Goal: Task Accomplishment & Management: Use online tool/utility

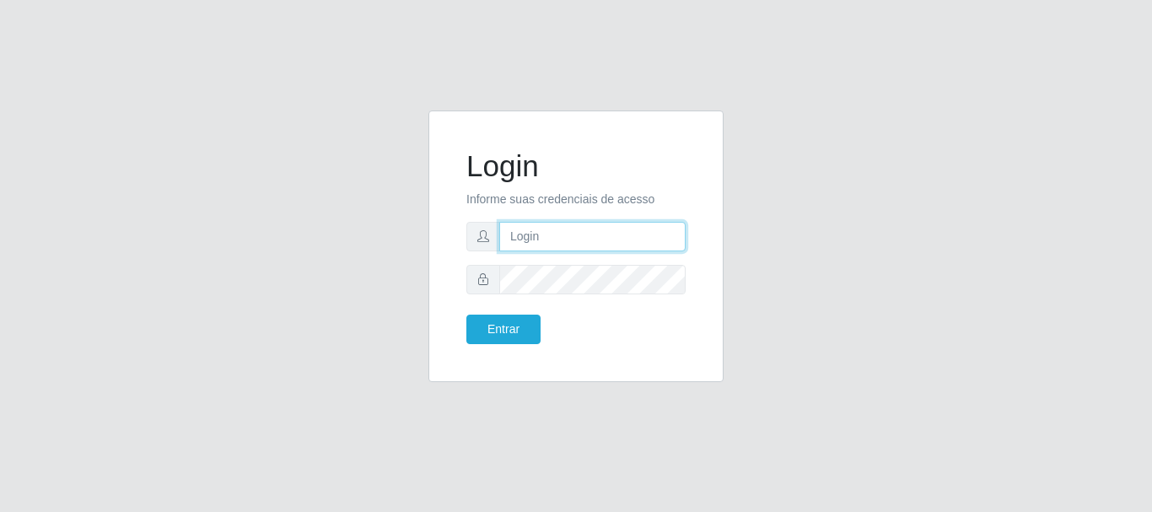
click at [613, 237] on input "text" at bounding box center [592, 237] width 186 height 30
type input "ritaiwof@B5"
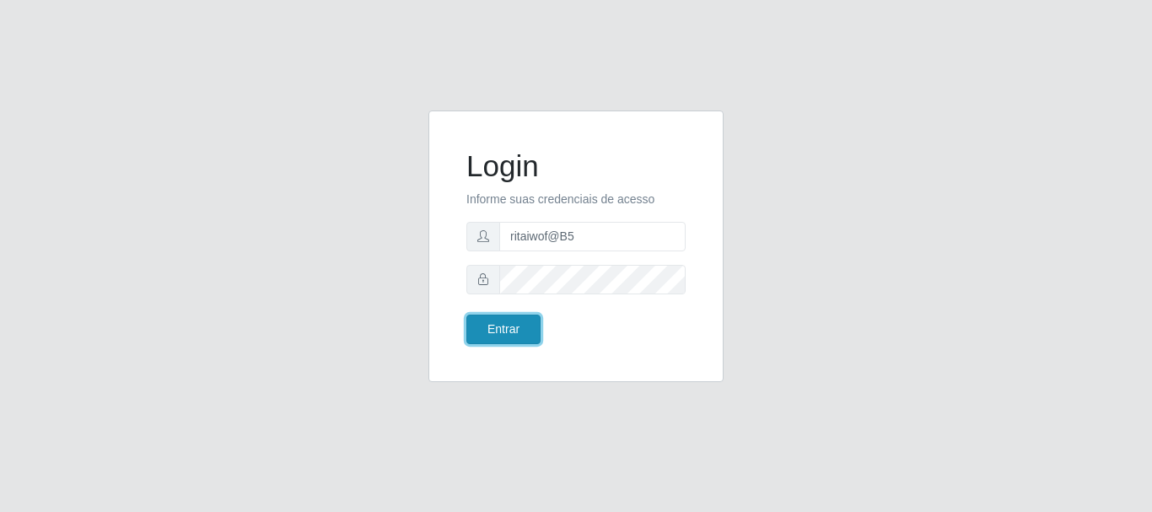
click at [530, 327] on button "Entrar" at bounding box center [504, 330] width 74 height 30
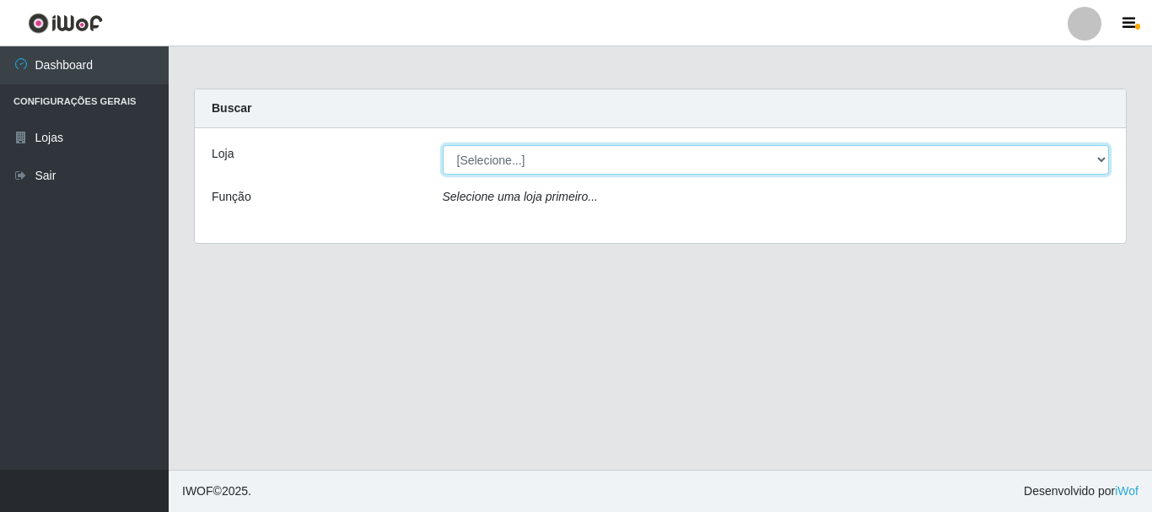
click at [1107, 164] on select "[Selecione...] Bemais Supermercados - B5 Anatólia" at bounding box center [776, 160] width 667 height 30
select select "405"
click at [443, 145] on select "[Selecione...] Bemais Supermercados - B5 Anatólia" at bounding box center [776, 160] width 667 height 30
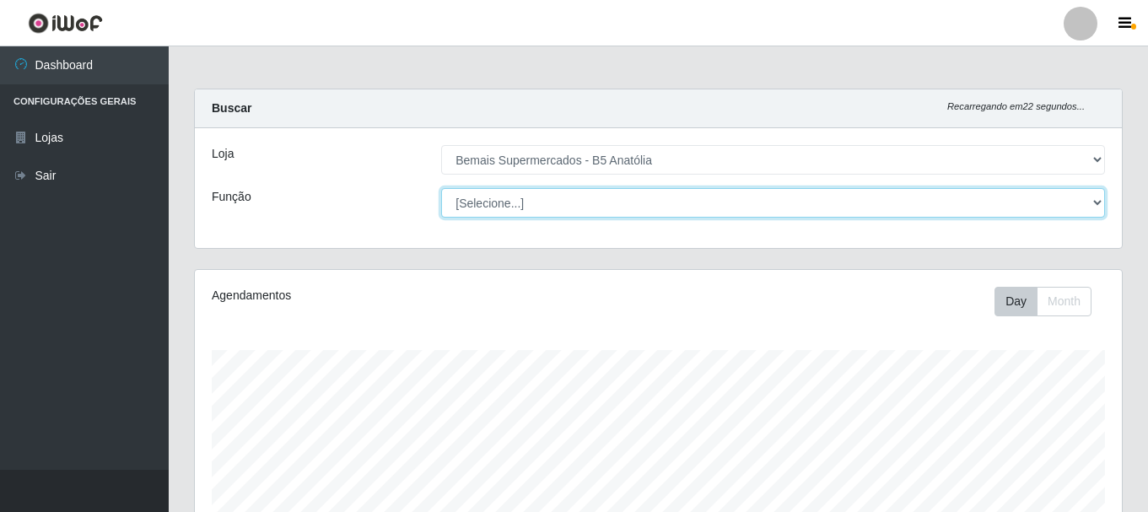
click at [661, 208] on select "[Selecione...] ASG ASG + ASG ++ Auxiliar de Estacionamento Auxiliar de Estacion…" at bounding box center [773, 203] width 664 height 30
click at [441, 188] on select "[Selecione...] ASG ASG + ASG ++ Auxiliar de Estacionamento Auxiliar de Estacion…" at bounding box center [773, 203] width 664 height 30
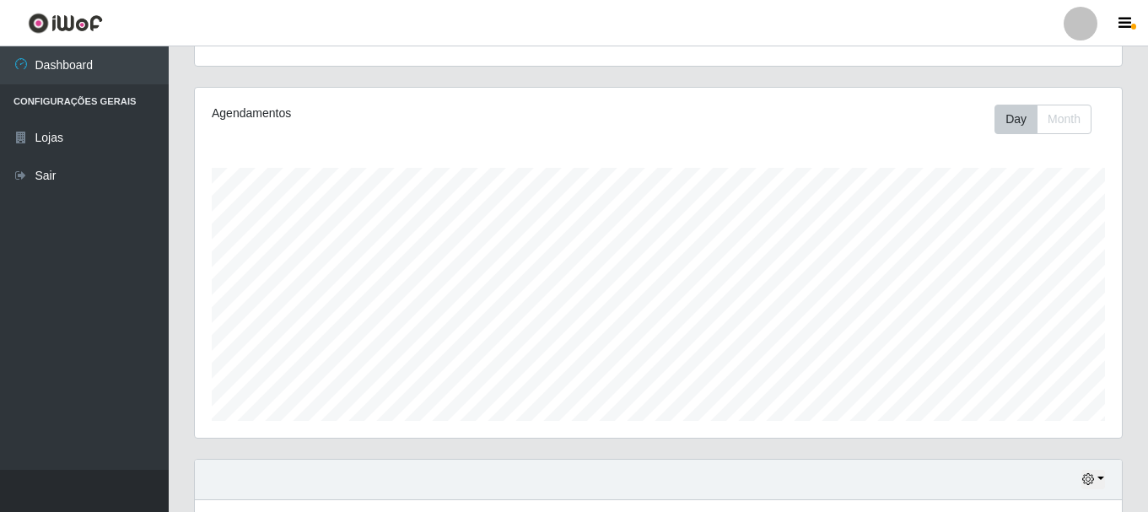
scroll to position [308, 0]
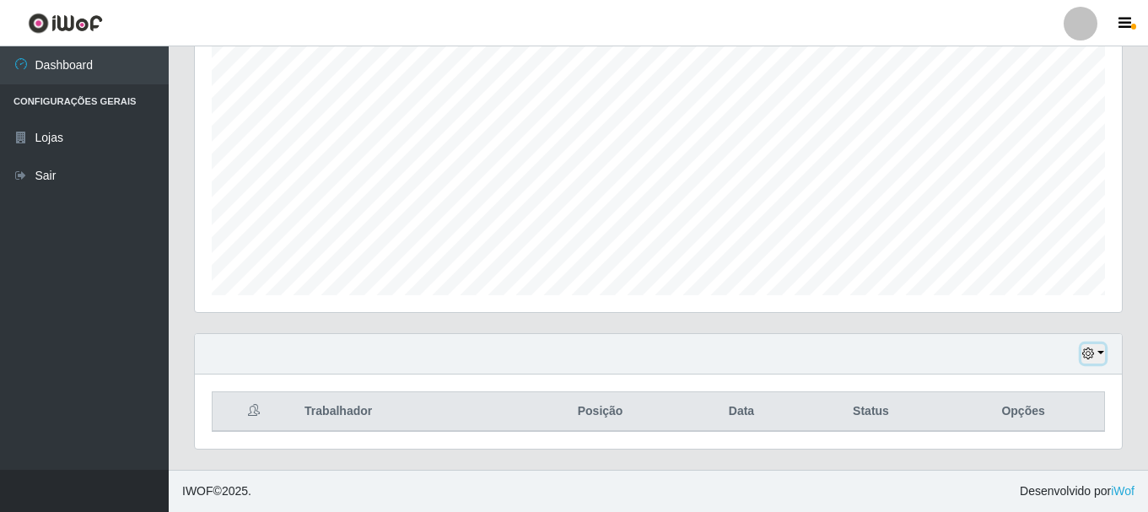
click at [1086, 355] on icon "button" at bounding box center [1088, 354] width 12 height 12
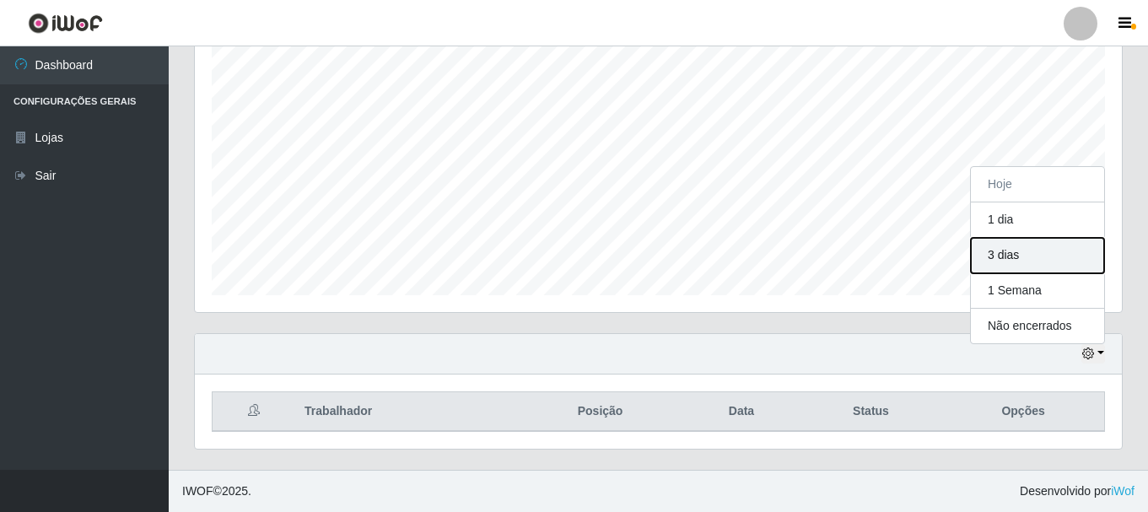
click at [1041, 257] on button "3 dias" at bounding box center [1037, 255] width 133 height 35
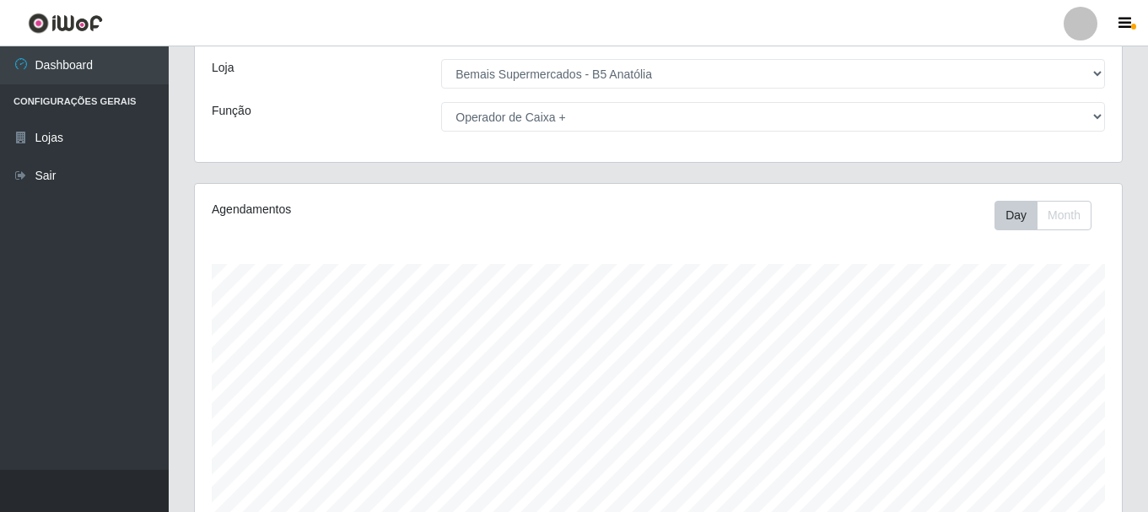
scroll to position [0, 0]
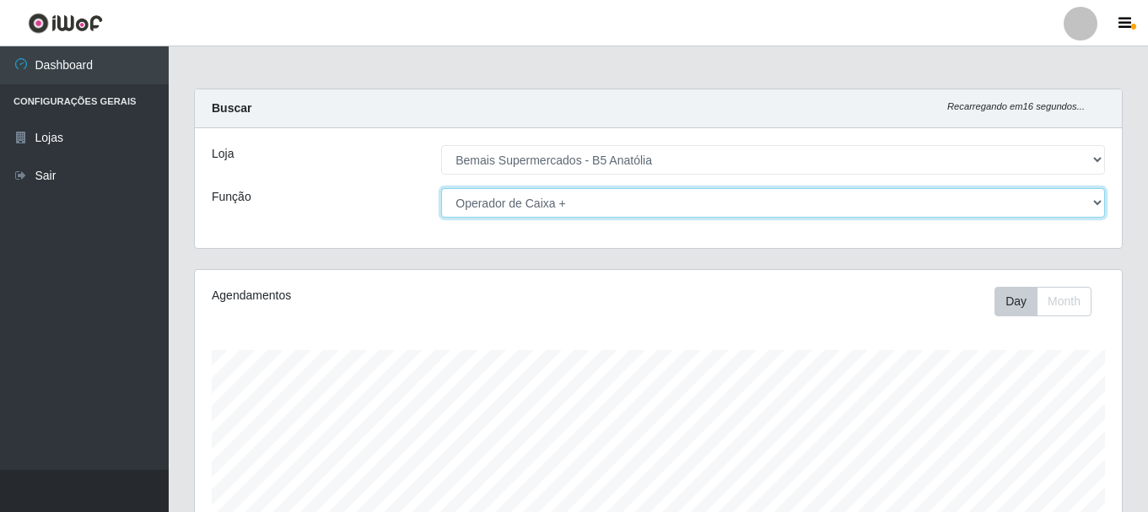
click at [692, 197] on select "[Selecione...] ASG ASG + ASG ++ Auxiliar de Estacionamento Auxiliar de Estacion…" at bounding box center [773, 203] width 664 height 30
select select "82"
click at [441, 188] on select "[Selecione...] ASG ASG + ASG ++ Auxiliar de Estacionamento Auxiliar de Estacion…" at bounding box center [773, 203] width 664 height 30
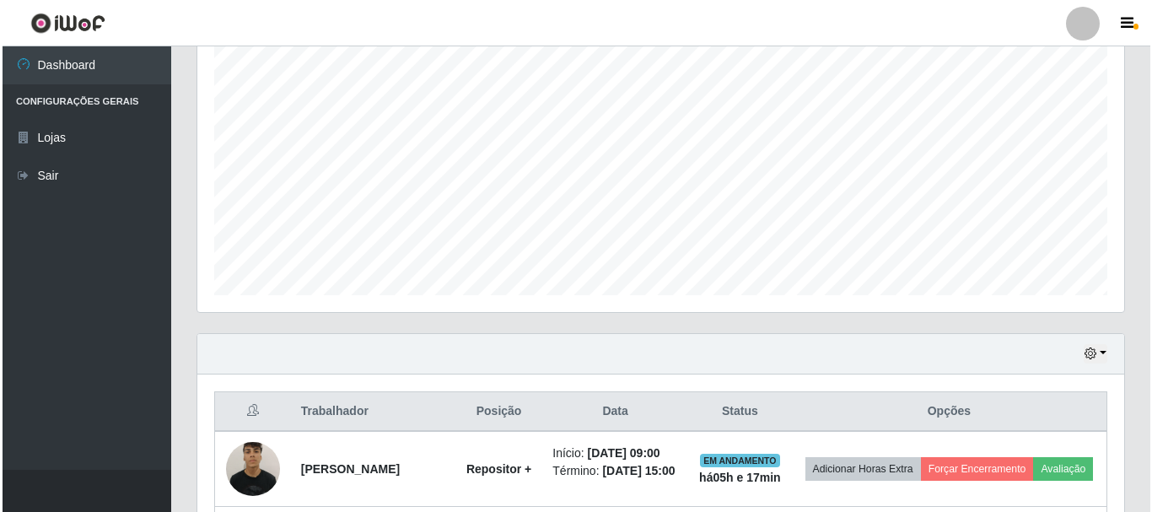
scroll to position [645, 0]
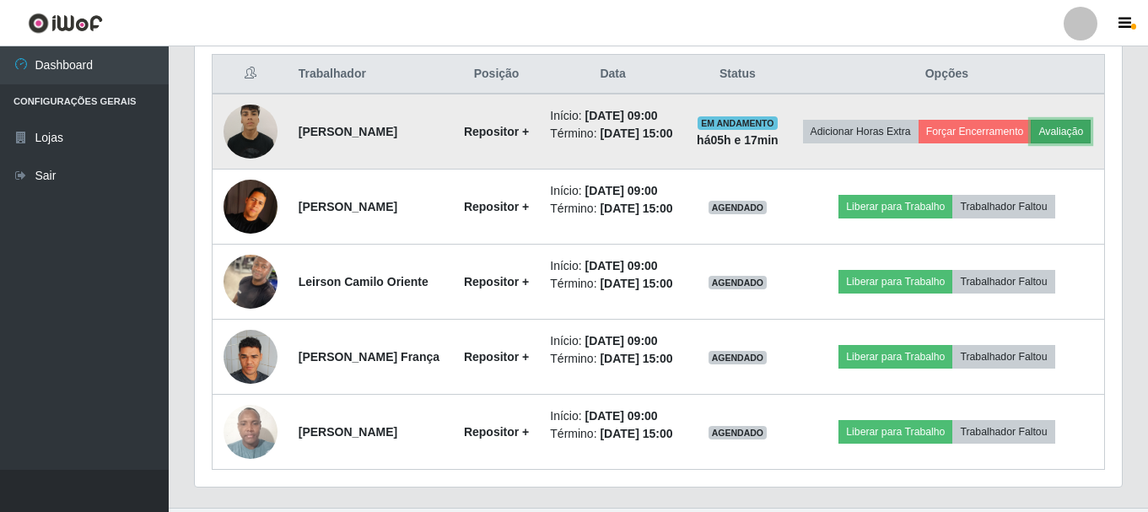
click at [1031, 143] on button "Avaliação" at bounding box center [1061, 132] width 60 height 24
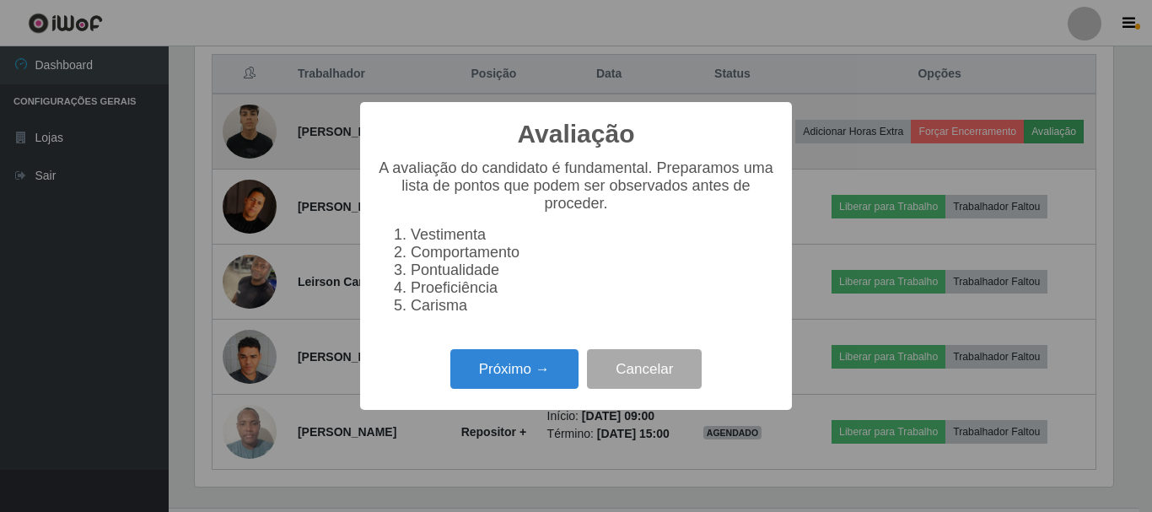
scroll to position [350, 919]
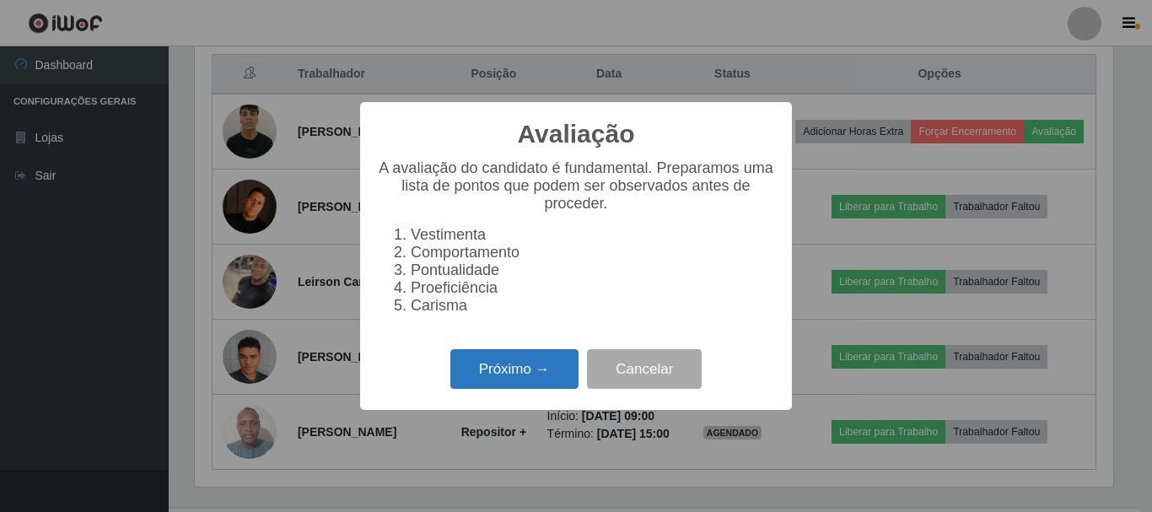
click at [514, 386] on button "Próximo →" at bounding box center [515, 369] width 128 height 40
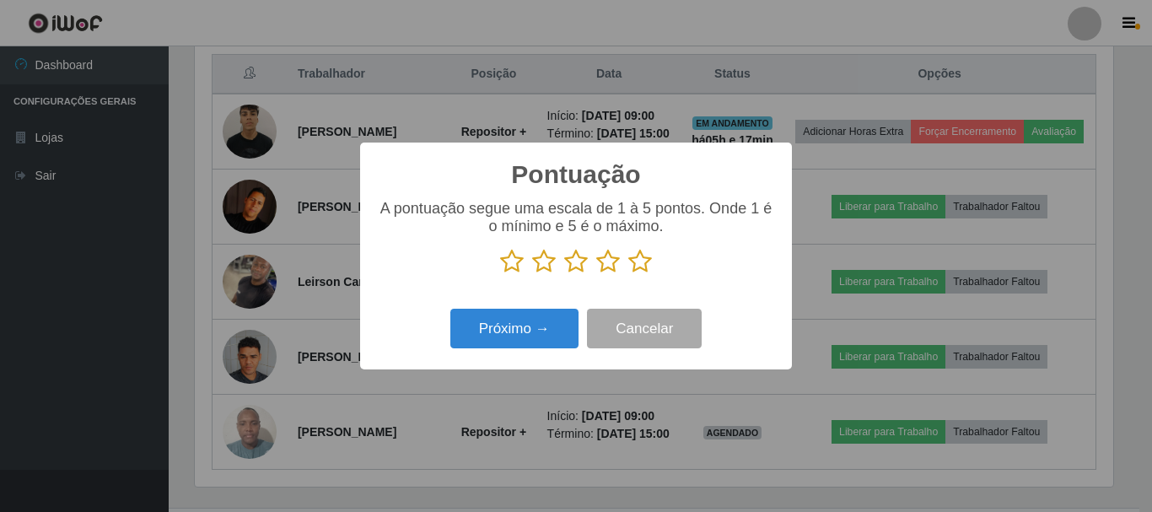
drag, startPoint x: 640, startPoint y: 267, endPoint x: 557, endPoint y: 305, distance: 91.0
click at [639, 267] on icon at bounding box center [641, 261] width 24 height 25
click at [629, 274] on input "radio" at bounding box center [629, 274] width 0 height 0
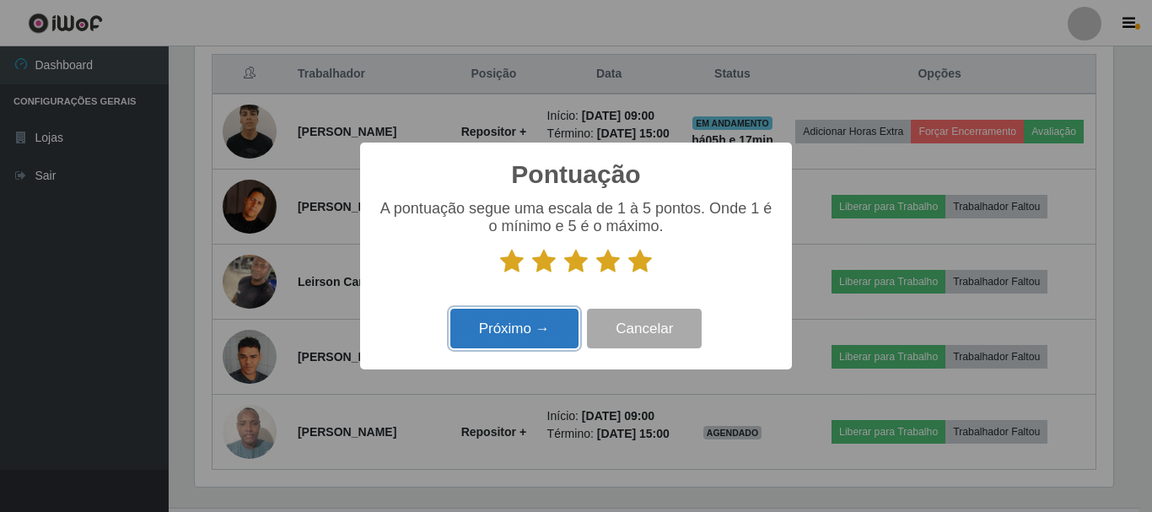
click at [502, 332] on button "Próximo →" at bounding box center [515, 329] width 128 height 40
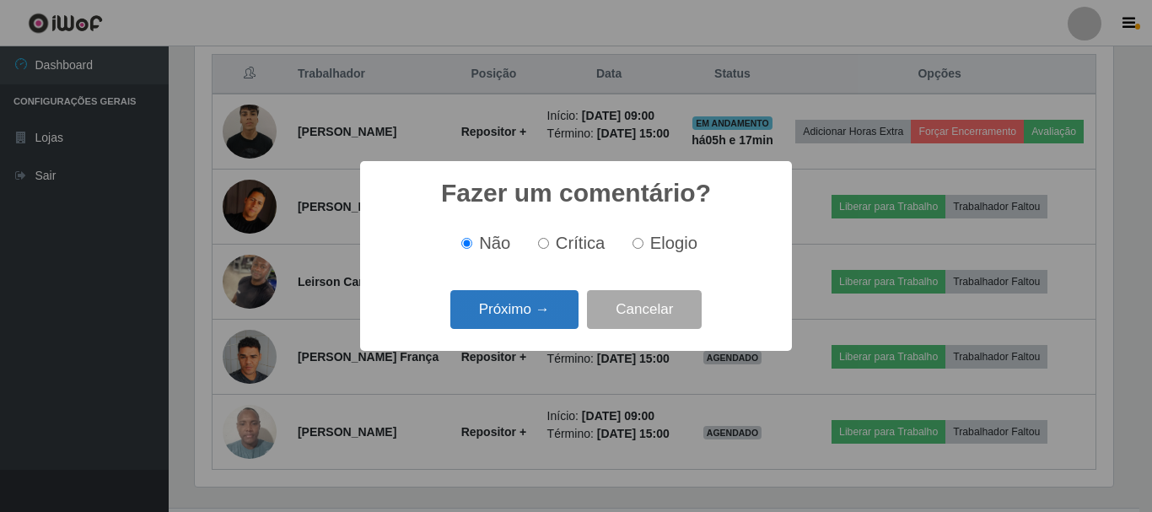
click at [512, 322] on button "Próximo →" at bounding box center [515, 310] width 128 height 40
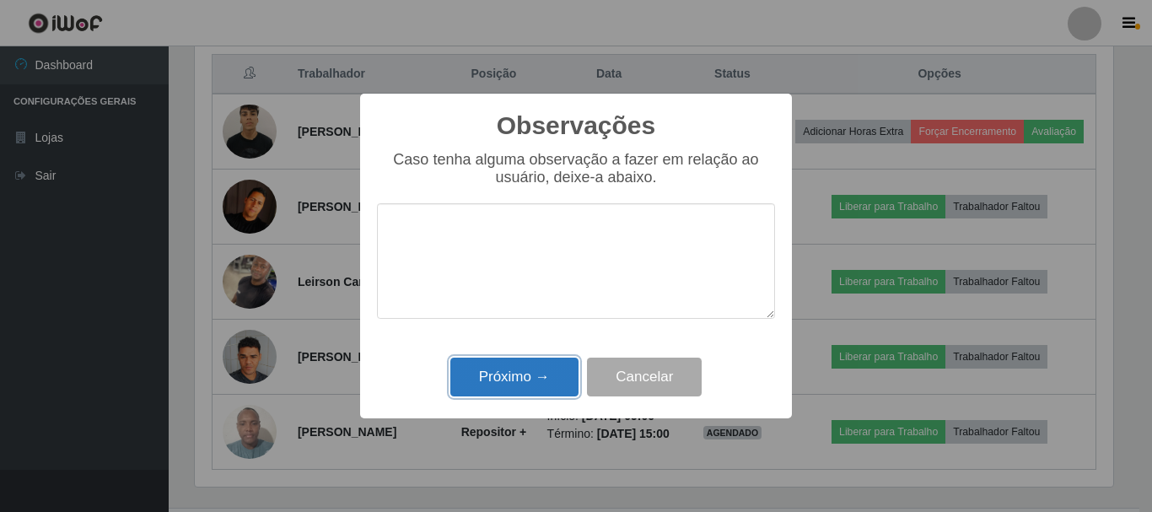
click at [543, 385] on button "Próximo →" at bounding box center [515, 378] width 128 height 40
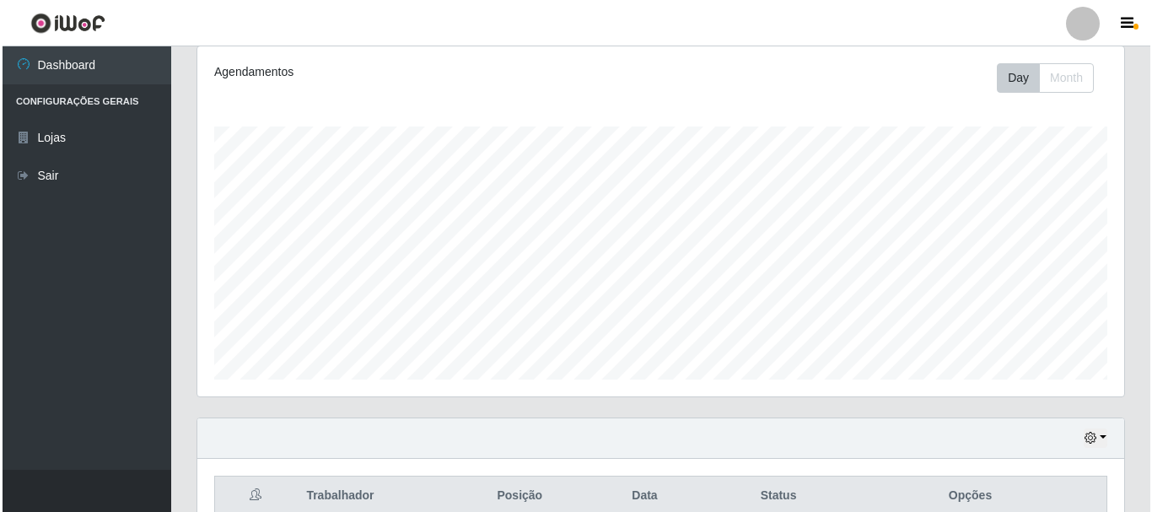
scroll to position [392, 0]
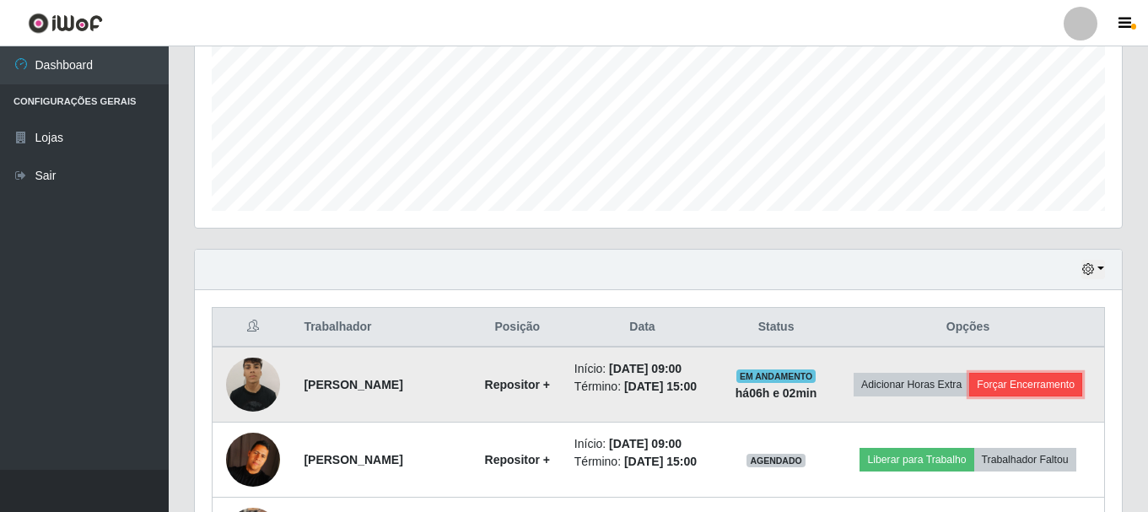
click at [984, 397] on button "Forçar Encerramento" at bounding box center [1025, 385] width 113 height 24
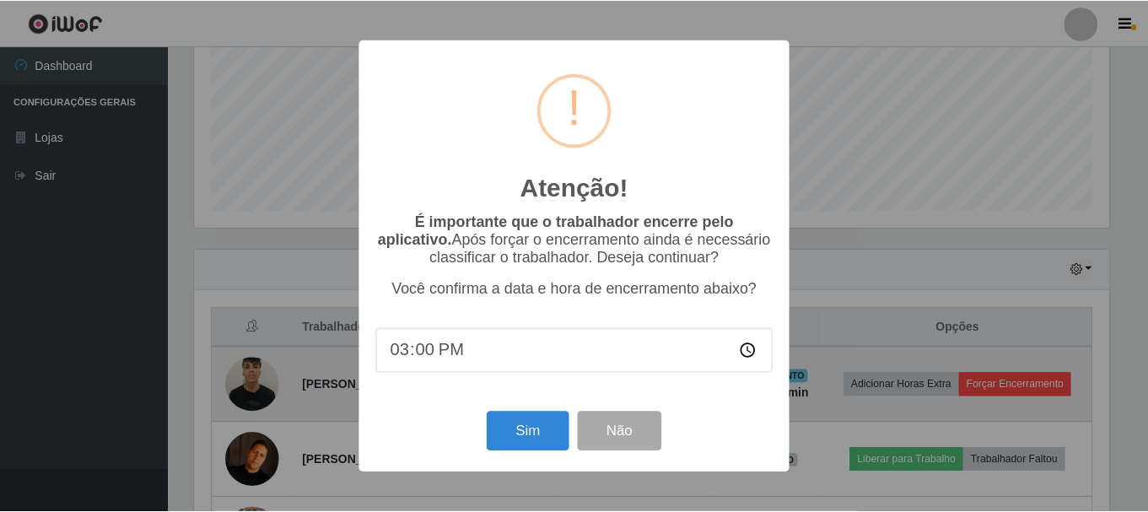
scroll to position [350, 919]
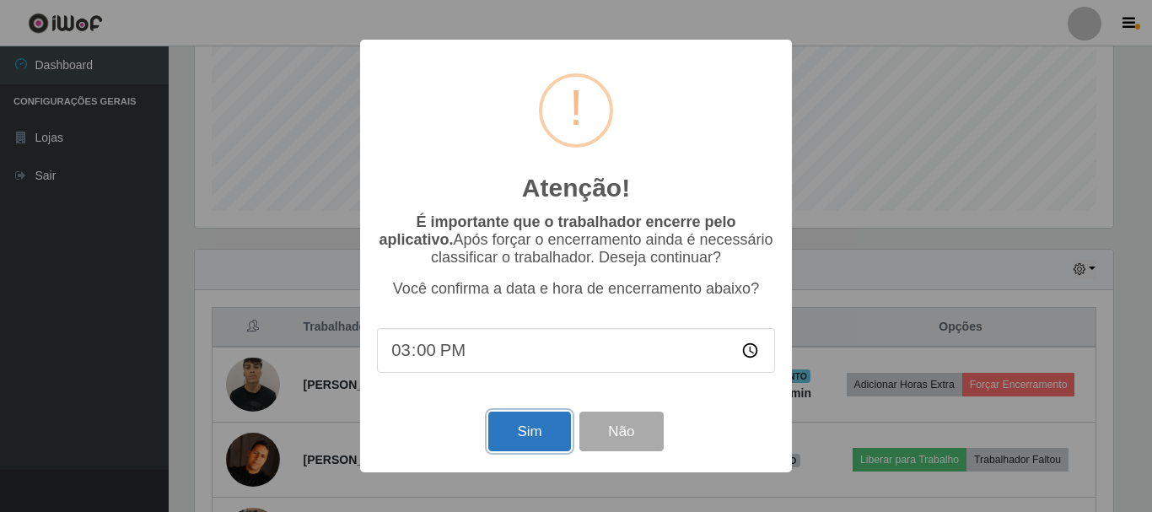
click at [515, 437] on button "Sim" at bounding box center [529, 432] width 82 height 40
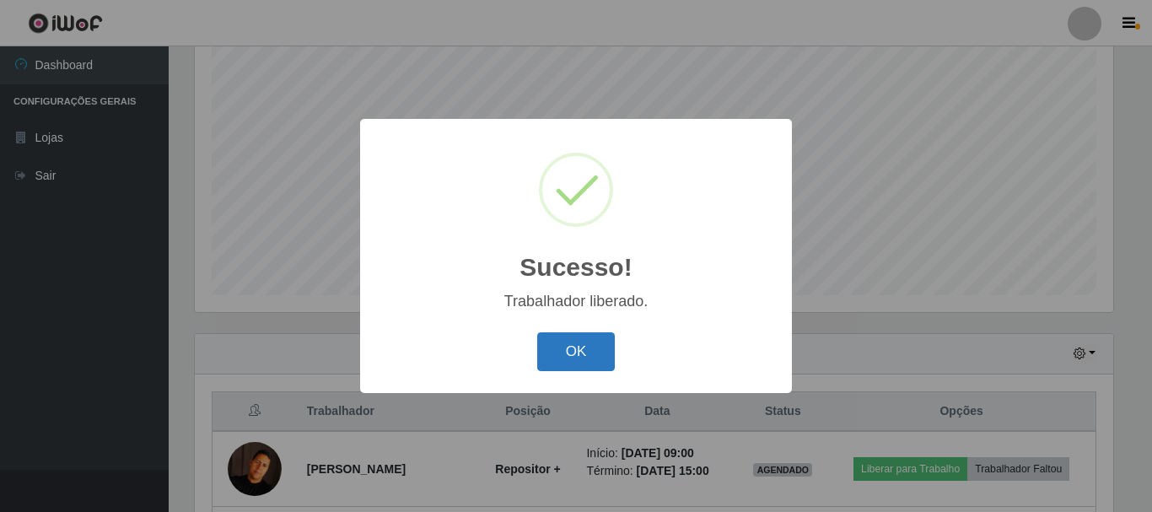
click at [576, 359] on button "OK" at bounding box center [576, 352] width 78 height 40
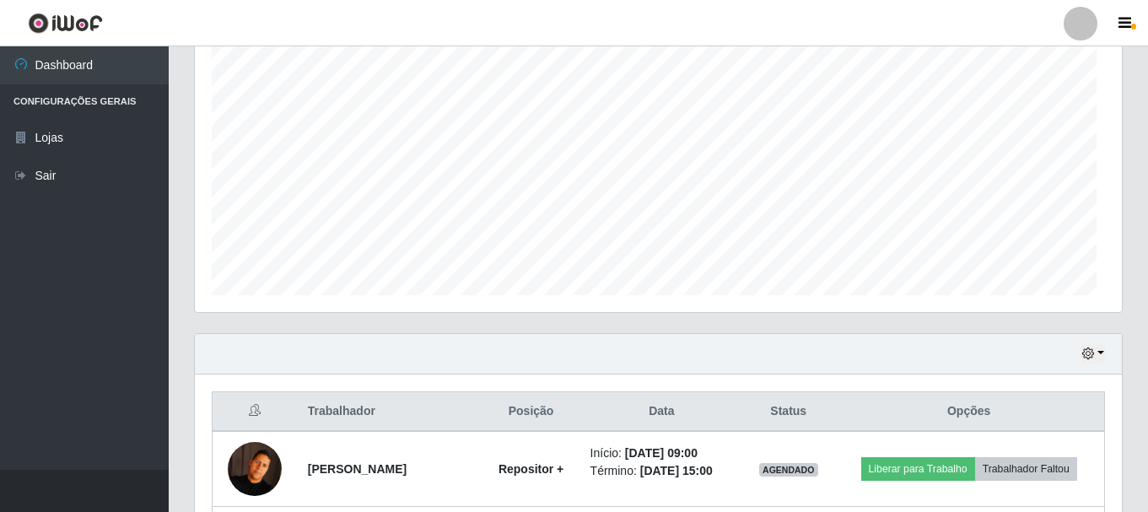
scroll to position [350, 927]
